Goal: Check status: Check status

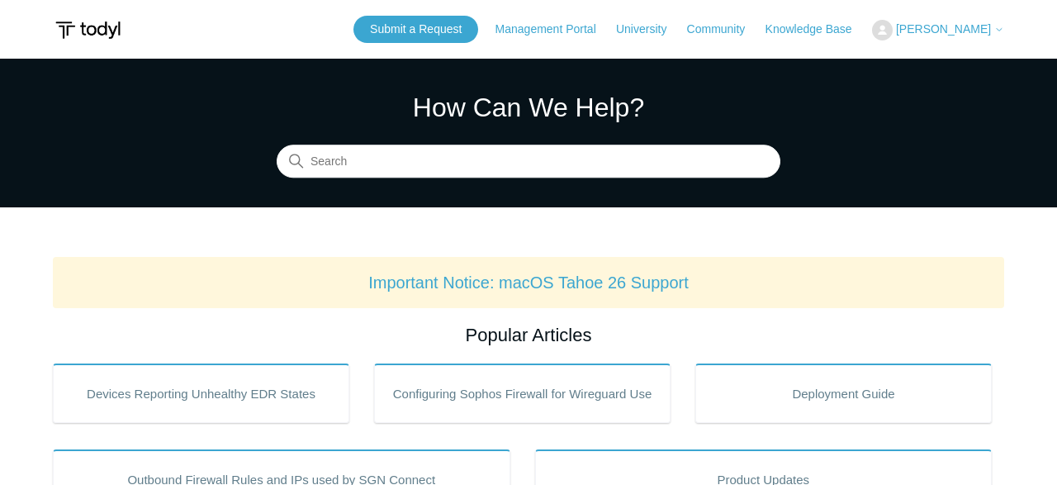
click at [942, 27] on span "[PERSON_NAME]" at bounding box center [943, 28] width 95 height 13
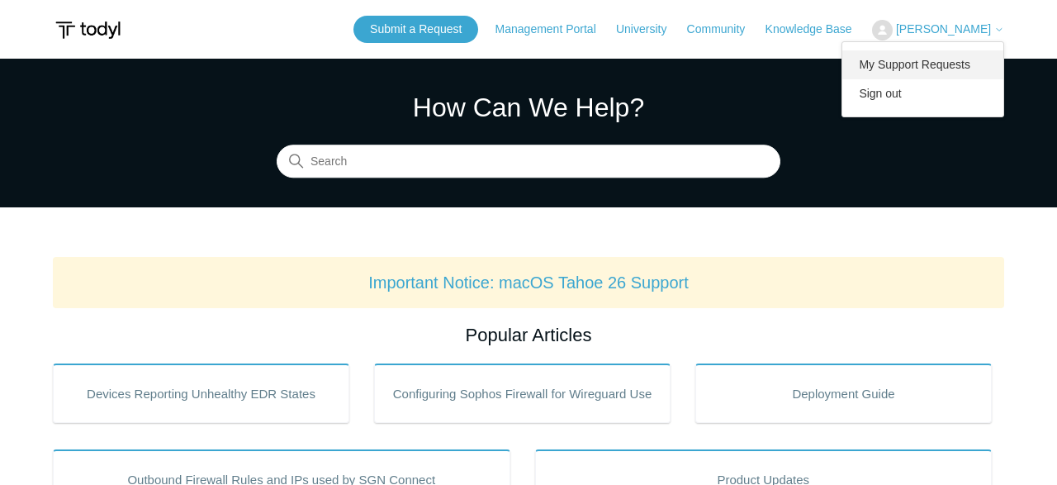
click at [877, 64] on link "My Support Requests" at bounding box center [922, 64] width 161 height 29
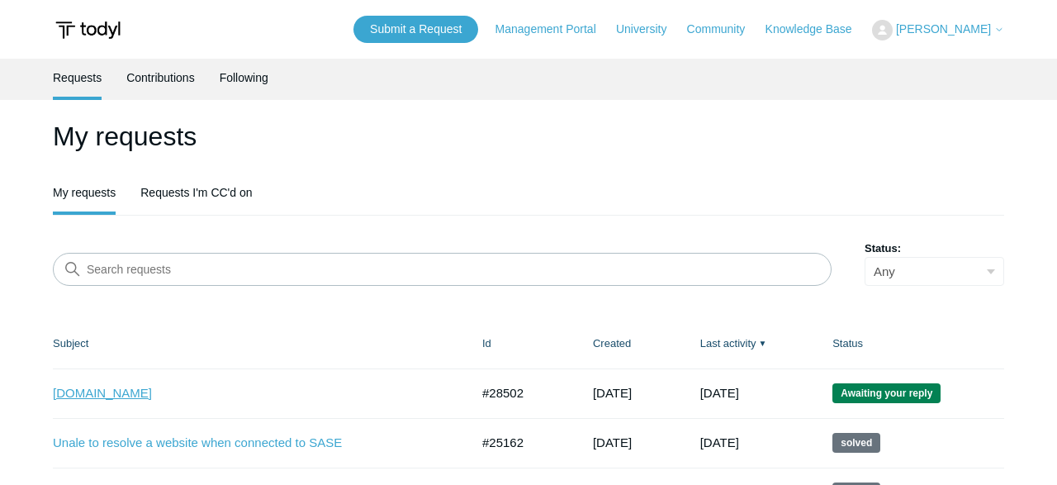
click at [164, 392] on link "www.loopnet.com" at bounding box center [249, 393] width 392 height 19
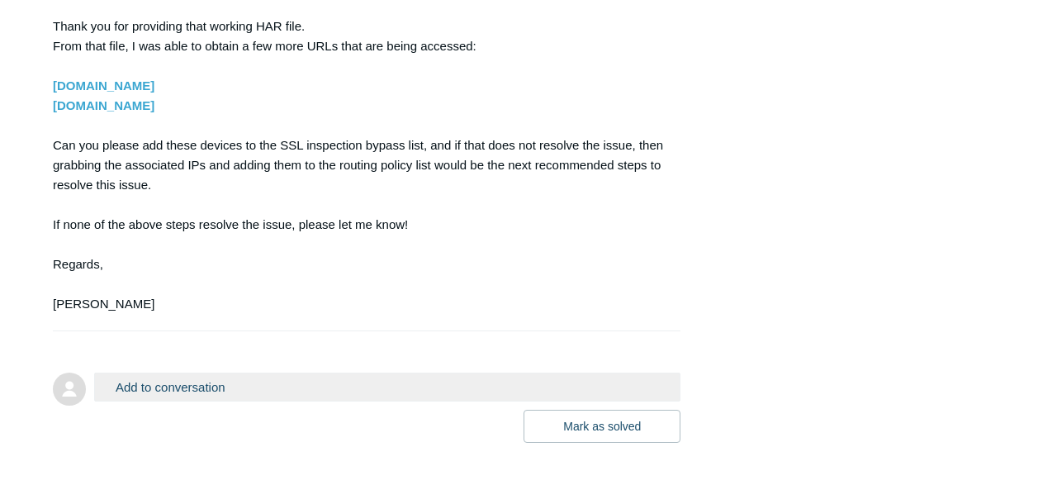
scroll to position [3893, 0]
drag, startPoint x: 222, startPoint y: 183, endPoint x: 82, endPoint y: 168, distance: 141.1
click at [273, 146] on div "Hello Jacob, Thank you for providing that working HAR file. From that file, I w…" at bounding box center [358, 146] width 611 height 337
drag, startPoint x: 216, startPoint y: 211, endPoint x: 41, endPoint y: 191, distance: 175.4
click at [53, 191] on section "Hello Jacob, Thank you for providing that working HAR file. From that file, I w…" at bounding box center [358, 146] width 611 height 337
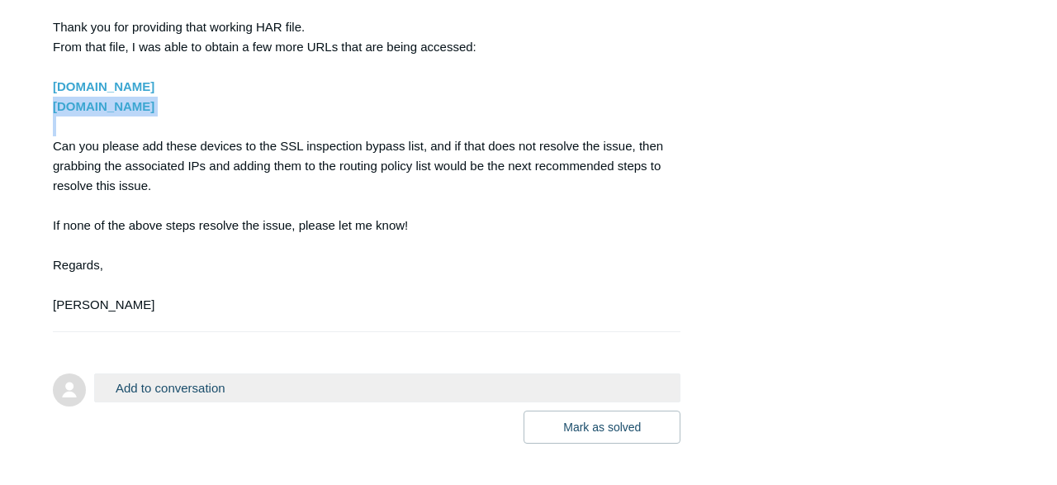
copy div "trc-events.taboola.com"
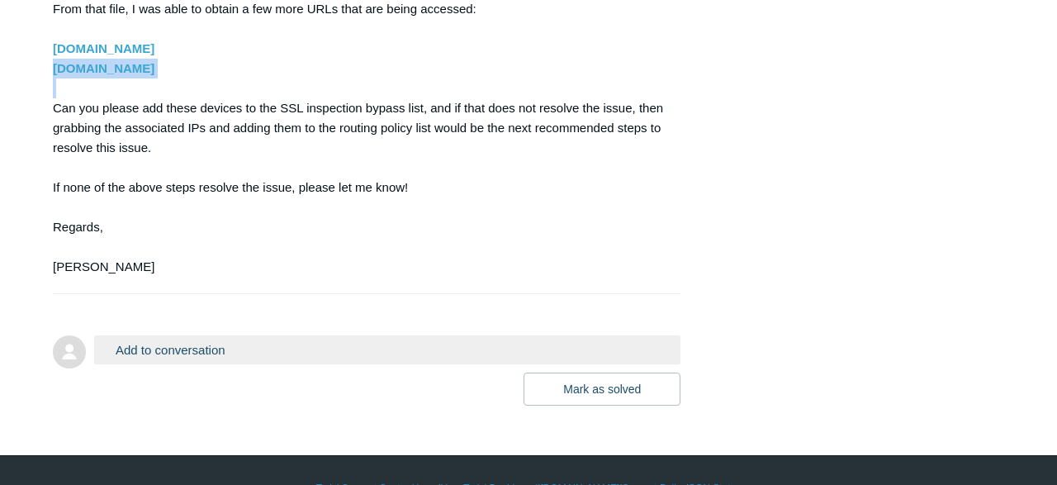
scroll to position [3931, 0]
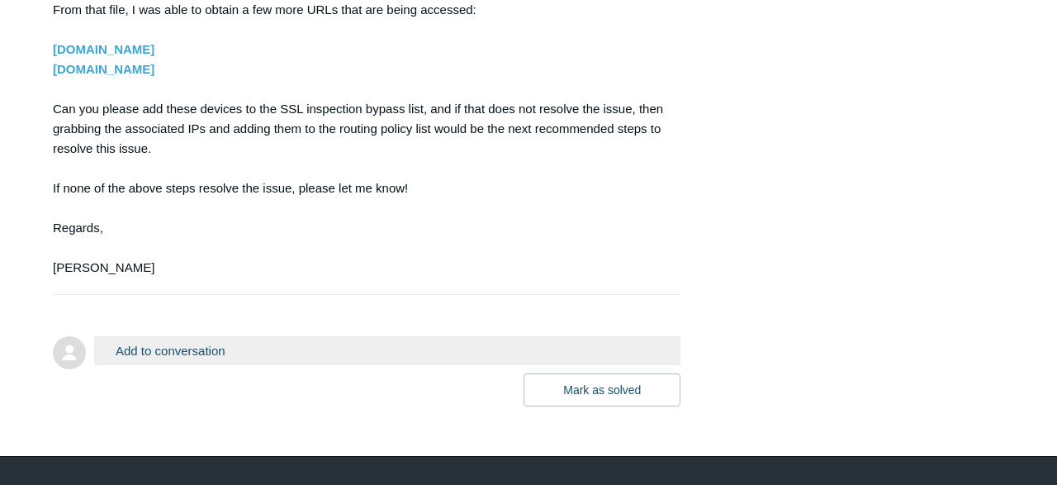
click at [300, 118] on div "Hello Jacob, Thank you for providing that working HAR file. From that file, I w…" at bounding box center [358, 109] width 611 height 337
drag, startPoint x: 300, startPoint y: 118, endPoint x: 74, endPoint y: 131, distance: 225.9
click at [74, 131] on div "Hello Jacob, Thank you for providing that working HAR file. From that file, I w…" at bounding box center [358, 109] width 611 height 337
